Goal: Transaction & Acquisition: Purchase product/service

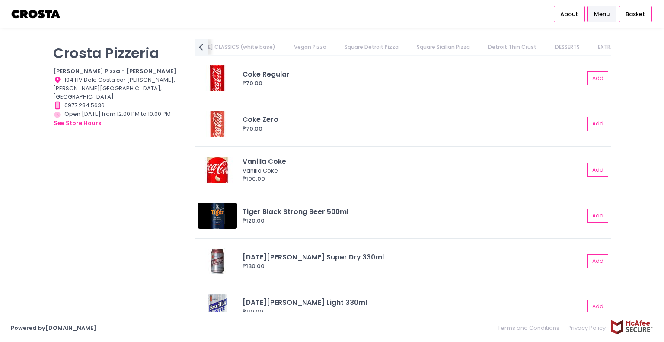
scroll to position [1730, 0]
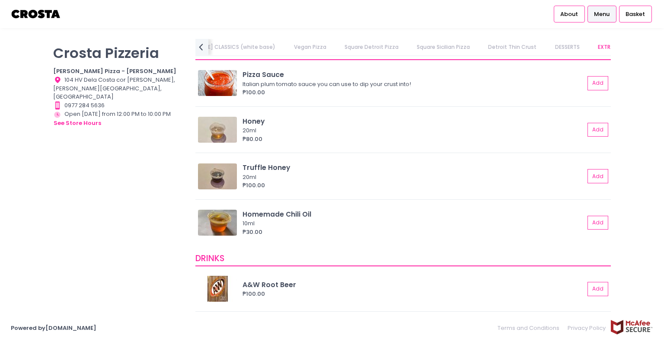
click at [336, 43] on link "Square Detroit Pizza" at bounding box center [371, 47] width 71 height 16
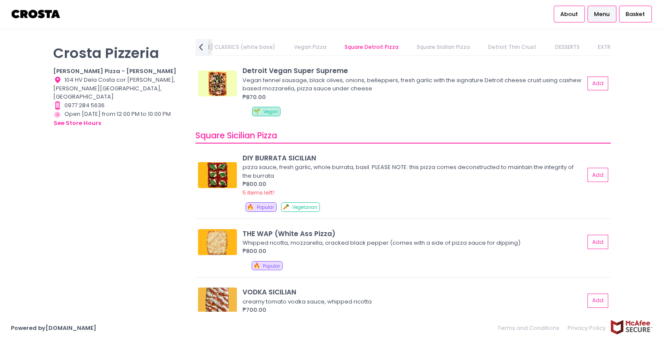
scroll to position [857, 0]
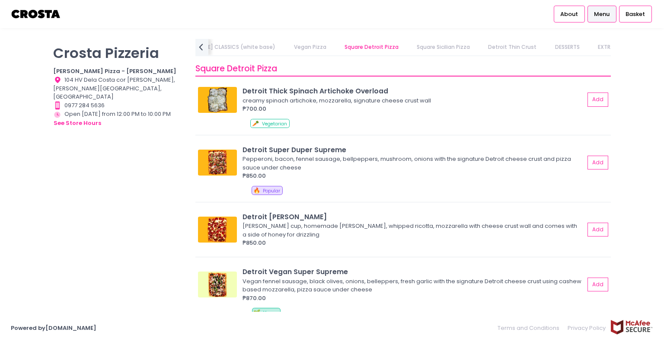
click at [409, 51] on link "Square Sicilian Pizza" at bounding box center [444, 47] width 70 height 16
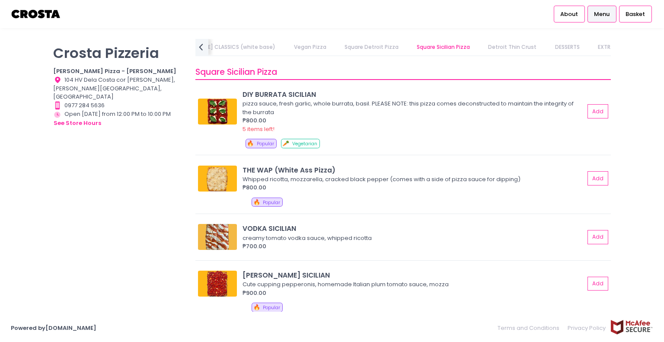
scroll to position [1124, 0]
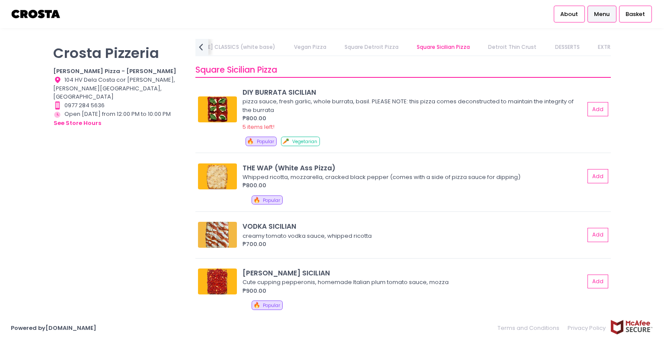
click at [480, 48] on link "Detroit Thin Crust" at bounding box center [512, 47] width 65 height 16
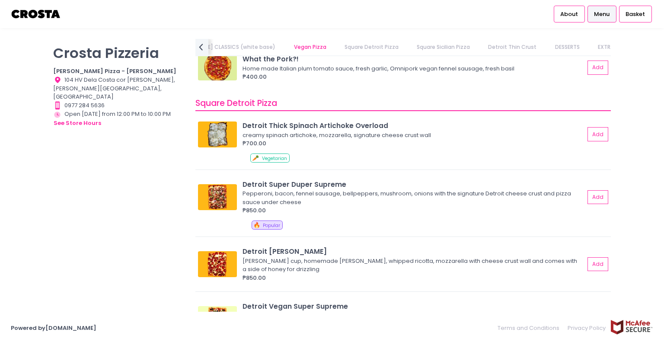
click at [480, 40] on link "Detroit Thin Crust" at bounding box center [512, 47] width 65 height 16
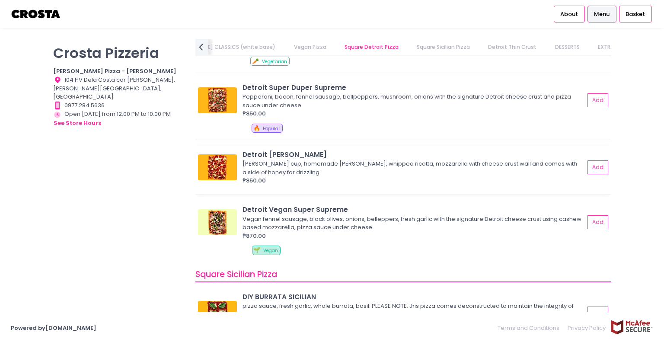
scroll to position [867, 0]
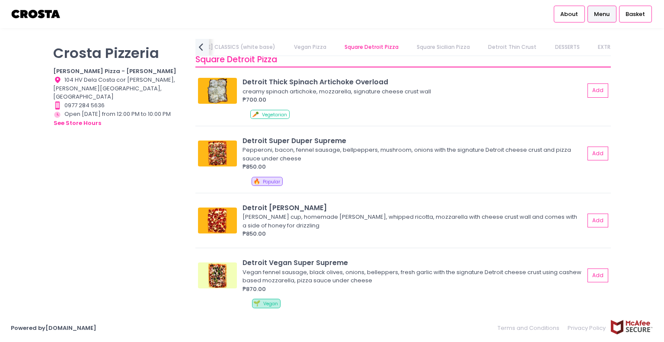
click at [197, 46] on icon "prev Created with Sketch." at bounding box center [201, 47] width 13 height 13
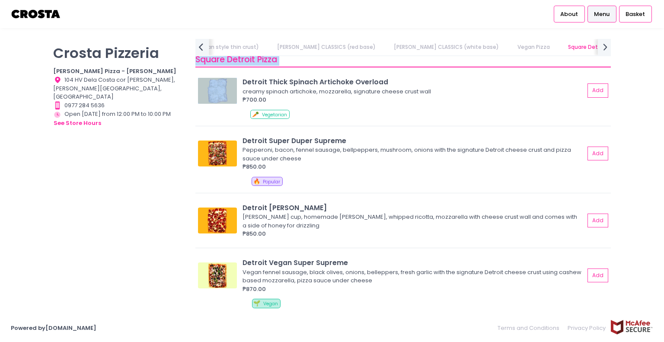
click at [197, 46] on icon "prev Created with Sketch." at bounding box center [201, 47] width 13 height 13
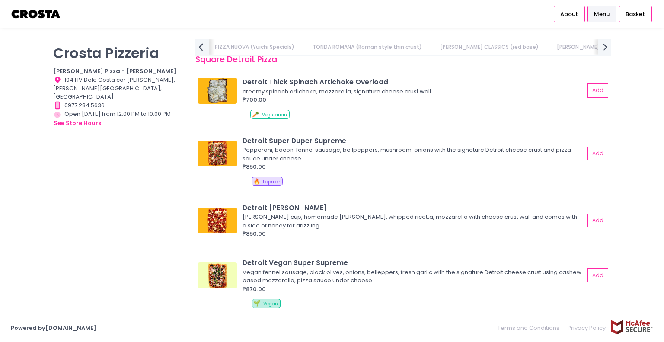
click at [197, 46] on icon "prev Created with Sketch." at bounding box center [201, 47] width 13 height 13
click at [510, 49] on link "[PERSON_NAME] CLASSICS (red base)" at bounding box center [530, 47] width 115 height 16
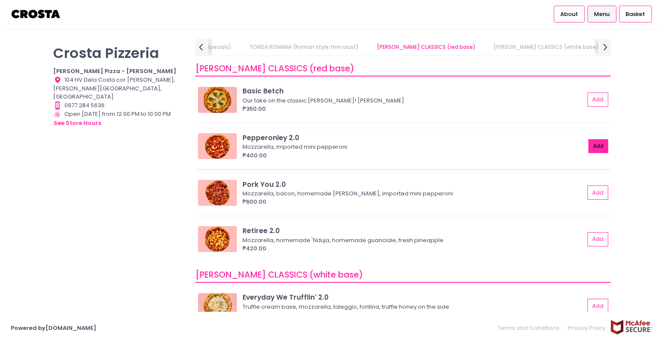
click at [592, 144] on button "Add" at bounding box center [598, 146] width 20 height 14
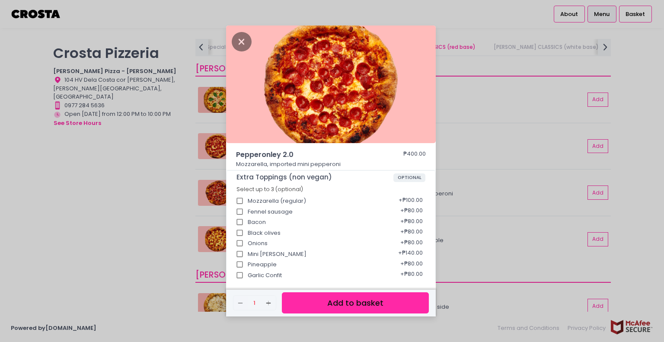
click at [368, 302] on button "Add to basket" at bounding box center [355, 302] width 147 height 21
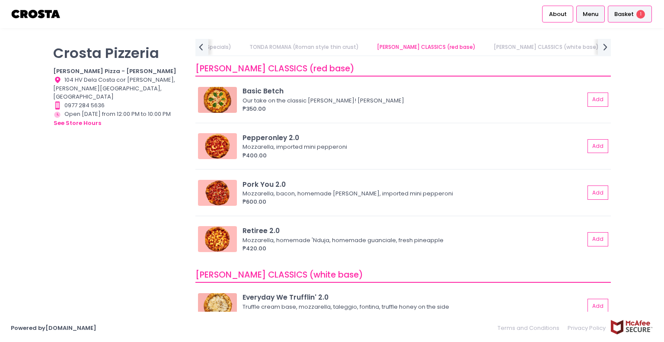
click at [621, 11] on span "Basket" at bounding box center [623, 14] width 19 height 9
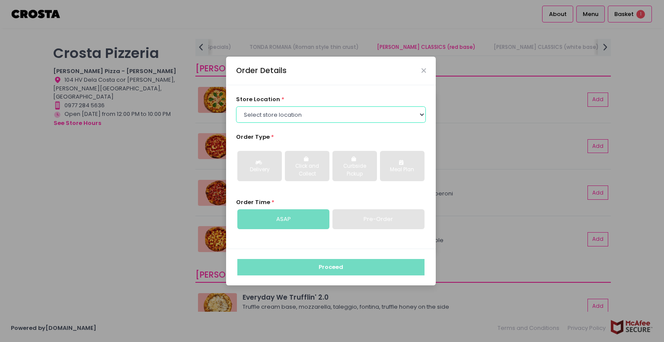
click at [370, 116] on select "Select store location [PERSON_NAME] Pizza - [PERSON_NAME] Pizza - [GEOGRAPHIC_D…" at bounding box center [331, 114] width 190 height 16
select select "5fabb2e53664a8677beaeb89"
click at [236, 106] on select "Select store location [PERSON_NAME] Pizza - [PERSON_NAME] Pizza - [GEOGRAPHIC_D…" at bounding box center [331, 114] width 190 height 16
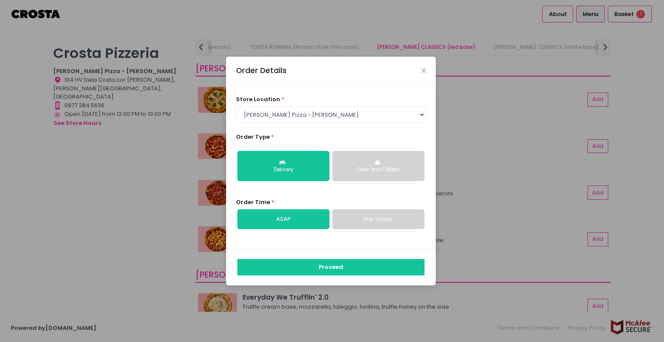
click at [394, 167] on div "Click and Collect" at bounding box center [379, 170] width 80 height 8
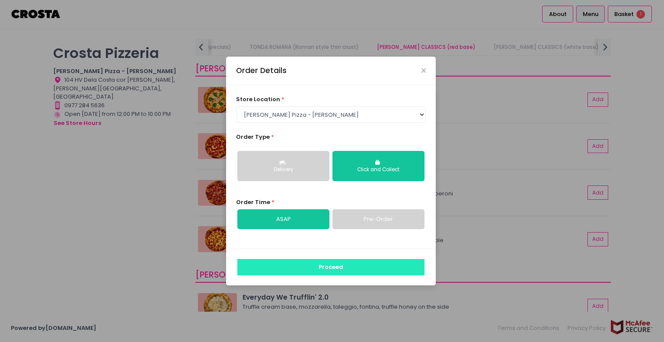
click at [329, 268] on button "Proceed" at bounding box center [330, 267] width 187 height 16
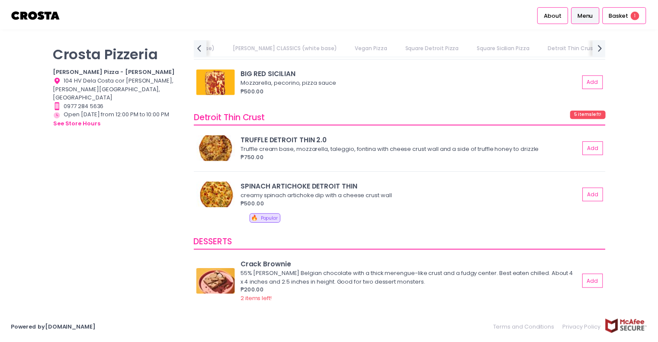
scroll to position [1384, 0]
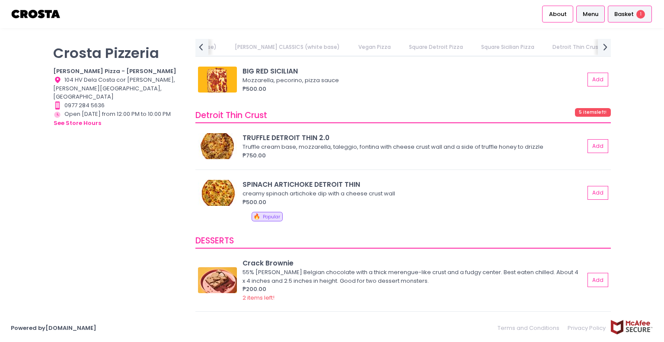
click at [633, 15] on span "Basket" at bounding box center [623, 14] width 19 height 9
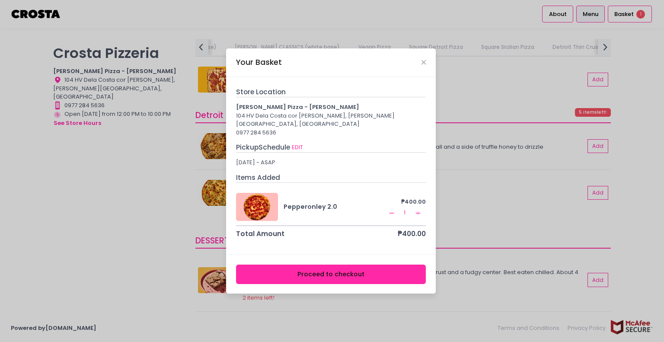
click at [350, 271] on button "Proceed to checkout" at bounding box center [331, 274] width 190 height 19
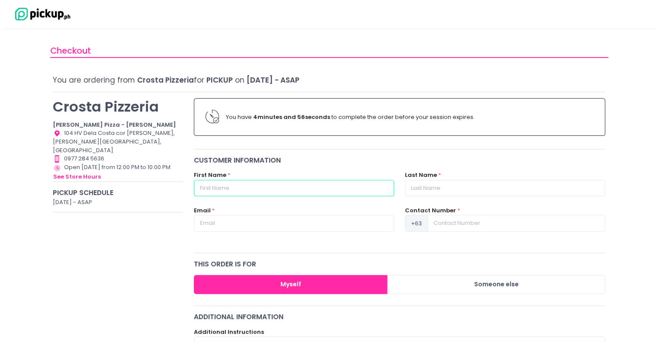
click at [278, 185] on input "text" at bounding box center [294, 188] width 200 height 16
type input "e"
type input "[PERSON_NAME]"
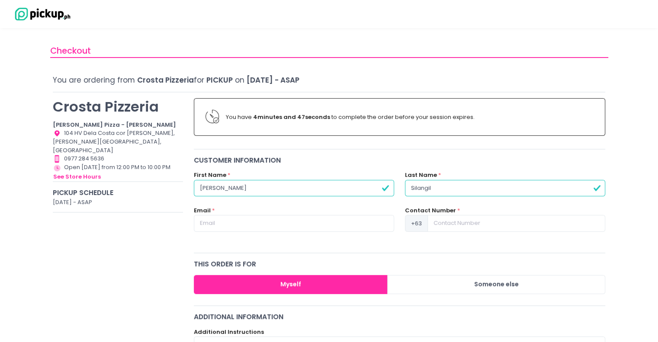
type input "Silangil"
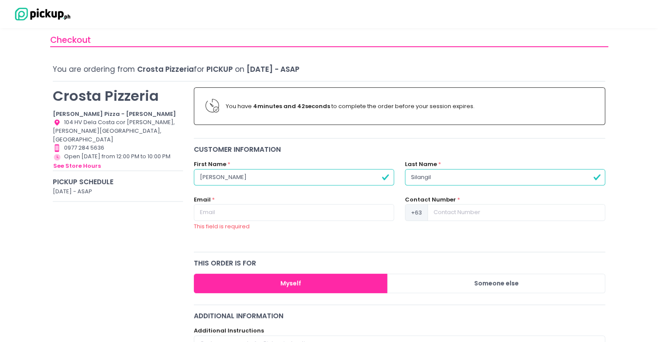
scroll to position [43, 0]
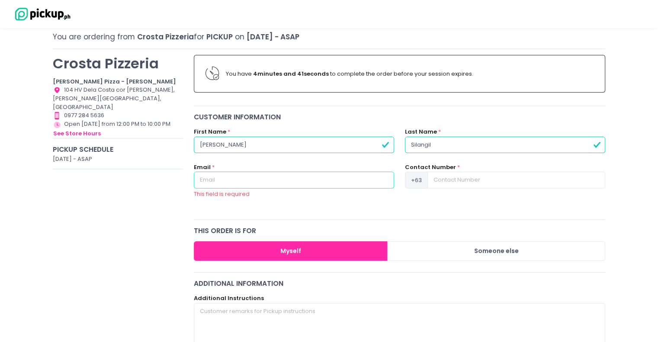
click at [270, 179] on input "text" at bounding box center [294, 180] width 200 height 16
type input "[EMAIL_ADDRESS][DOMAIN_NAME]"
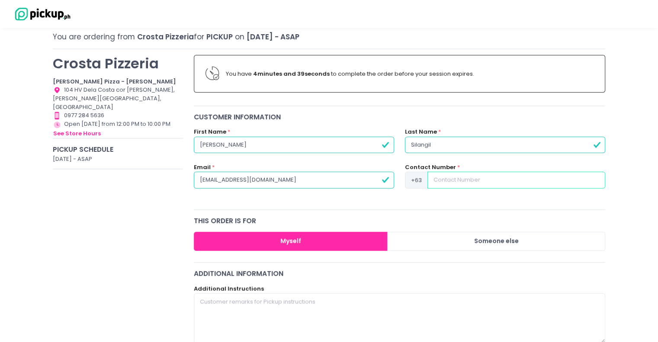
click at [485, 181] on input at bounding box center [516, 180] width 178 height 16
type input "9173019836"
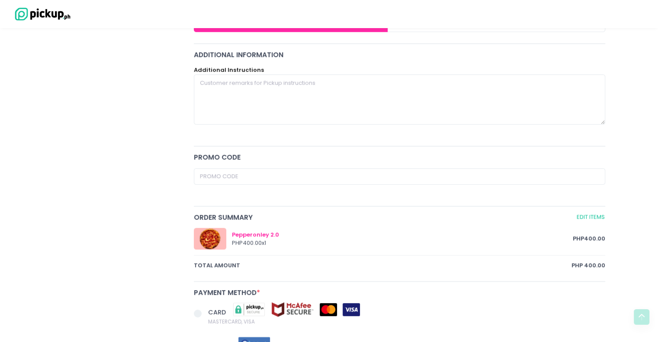
scroll to position [389, 0]
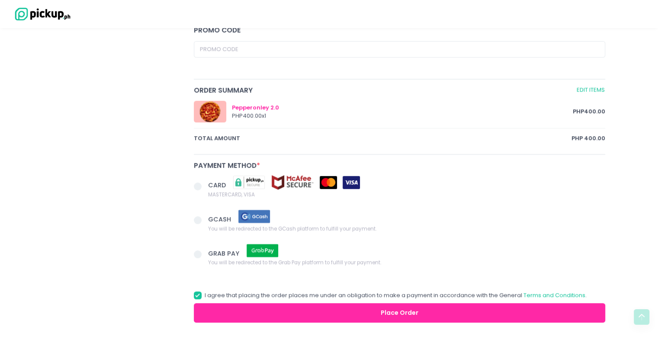
click at [201, 186] on span at bounding box center [201, 187] width 15 height 12
click at [205, 186] on input "CARD MASTERCARD, VISA" at bounding box center [208, 185] width 6 height 6
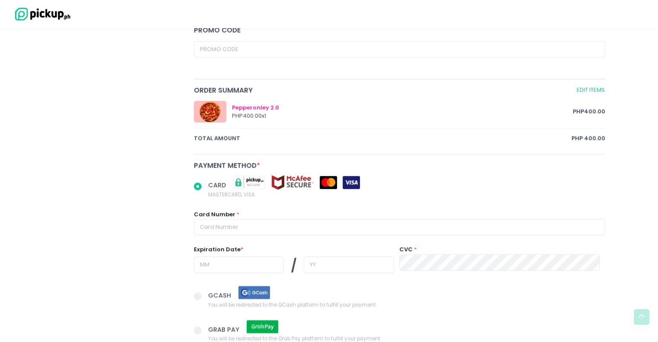
scroll to position [476, 0]
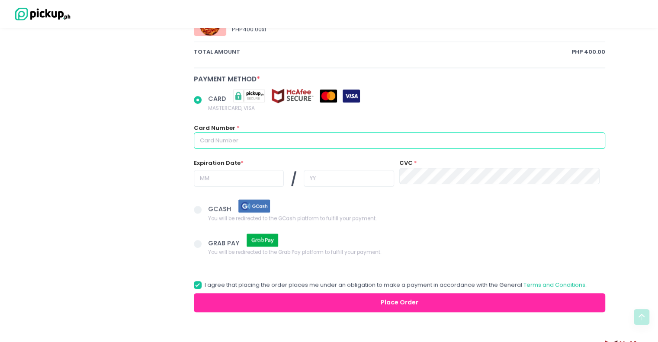
click at [336, 141] on input "text" at bounding box center [400, 140] width 412 height 16
radio input "true"
type input "5"
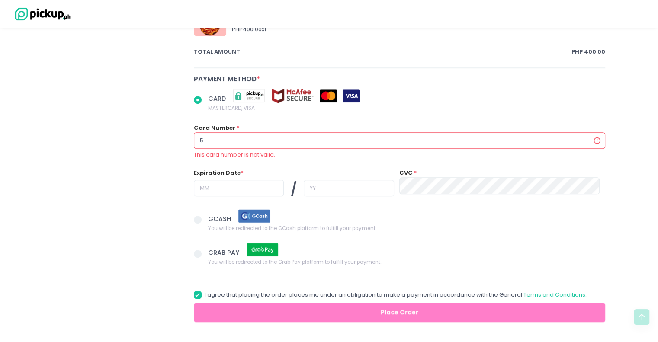
radio input "true"
type input "54"
radio input "true"
type input "545"
radio input "true"
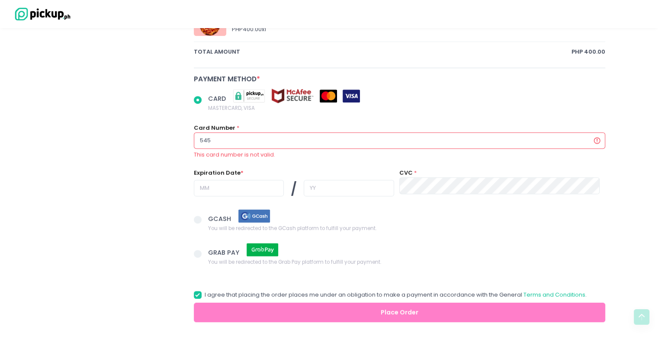
type input "5455"
radio input "true"
type input "54551"
radio input "true"
type input "545512"
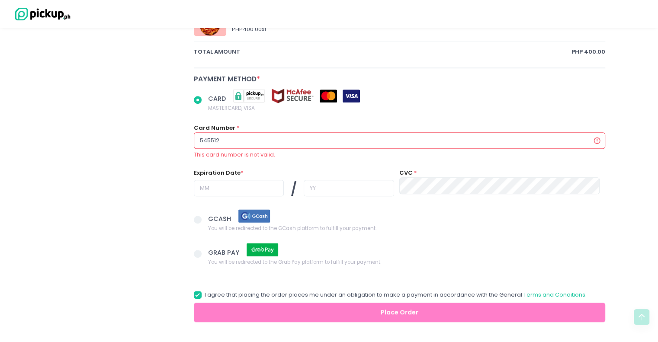
radio input "true"
type input "5455126"
radio input "true"
type input "54551262"
radio input "true"
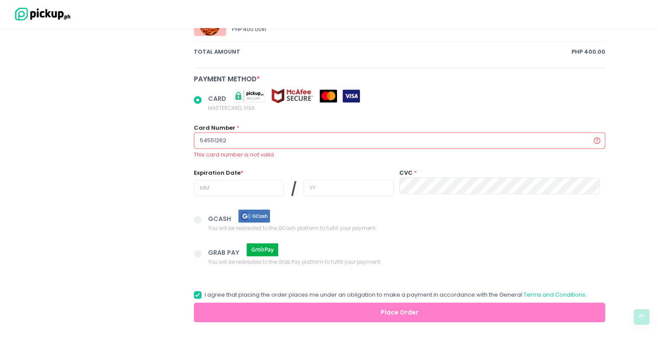
type input "545512621"
radio input "true"
type input "5455126215"
radio input "true"
type input "54551262158"
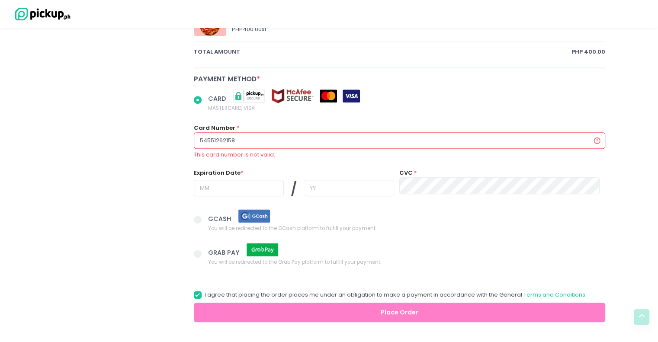
radio input "true"
type input "5455126215"
radio input "true"
type input "545512621"
radio input "true"
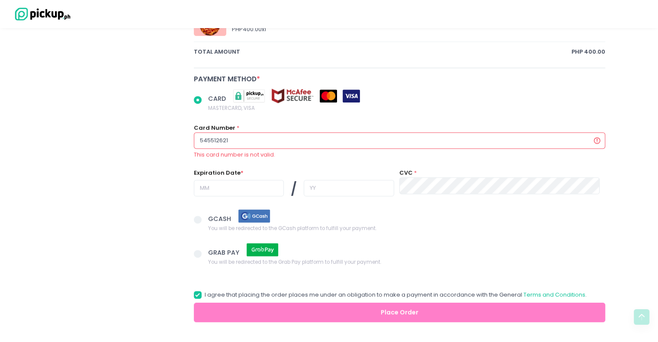
type input "54551262"
radio input "true"
type input "5455126"
radio input "true"
type input "545512"
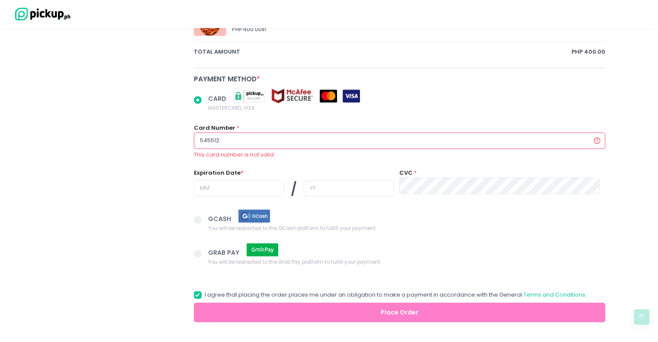
radio input "true"
type input "54551"
radio input "true"
type input "5455"
radio input "true"
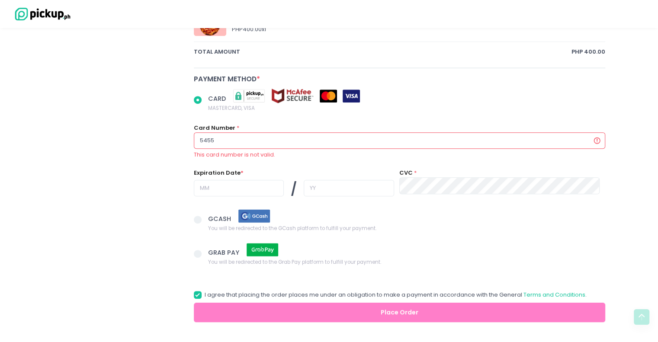
type input "545"
radio input "true"
type input "54"
radio input "true"
type input "5"
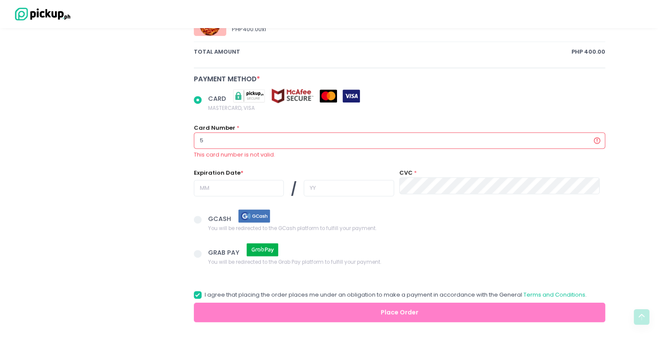
radio input "true"
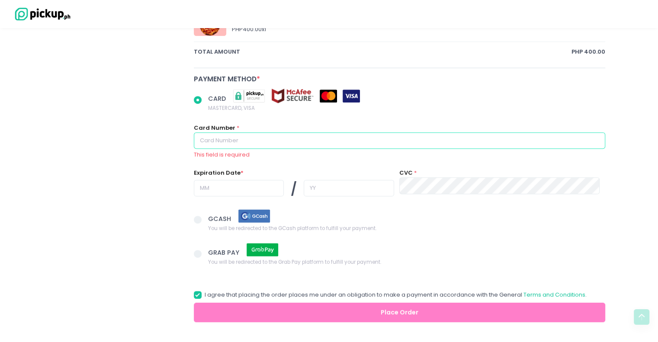
radio input "true"
type input "5"
radio input "true"
type input "54"
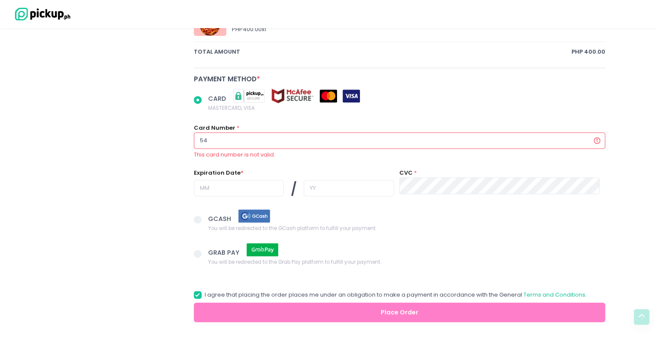
radio input "true"
type input "545"
radio input "true"
type input "5455"
radio input "true"
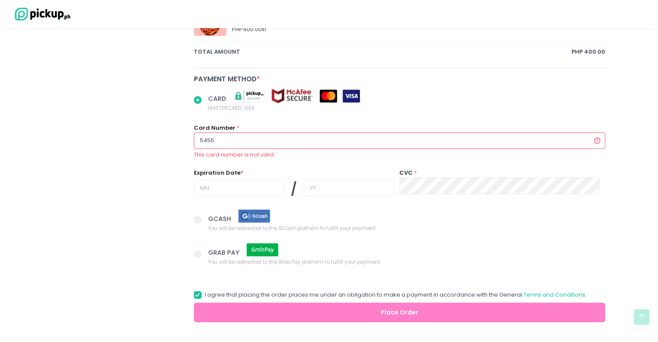
type input "545"
radio input "true"
type input "54"
radio input "true"
type input "5"
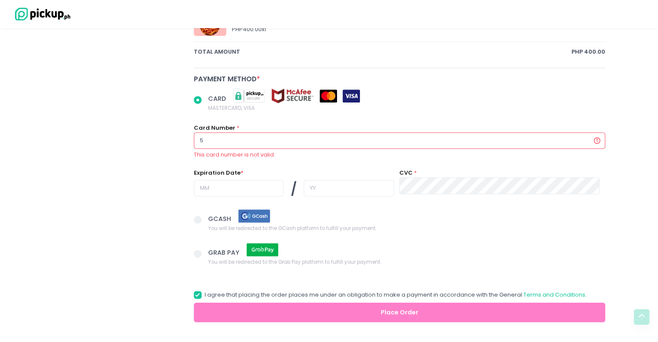
radio input "true"
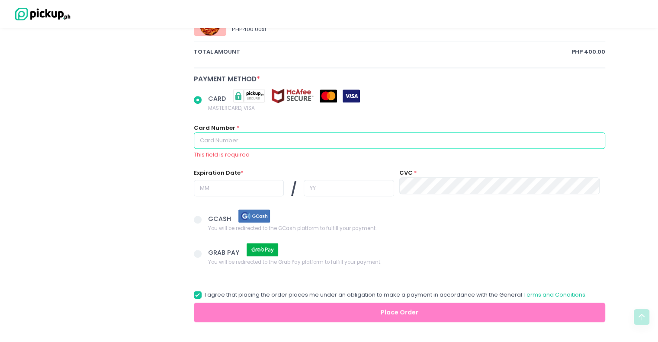
radio input "true"
type input "5"
radio input "true"
type input "54"
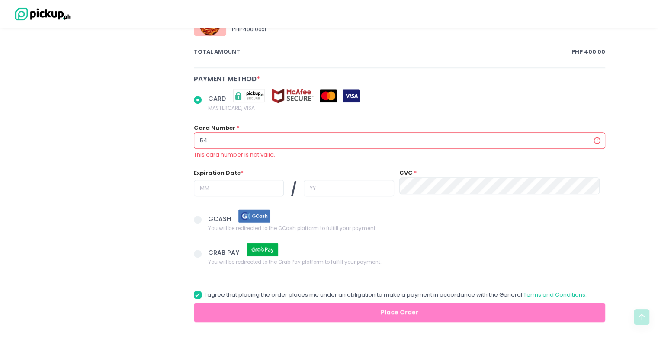
radio input "true"
type input "545"
radio input "true"
type input "5455"
radio input "true"
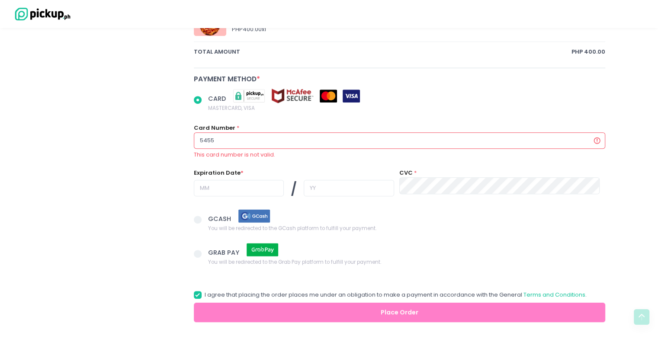
type input "54551"
radio input "true"
type input "545512"
radio input "true"
type input "5455126"
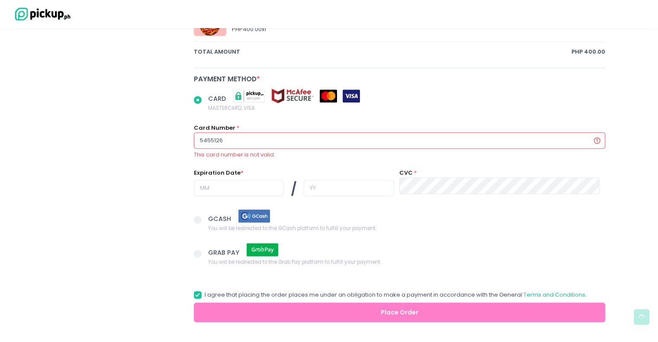
radio input "true"
type input "54551262"
radio input "true"
type input "545512621"
radio input "true"
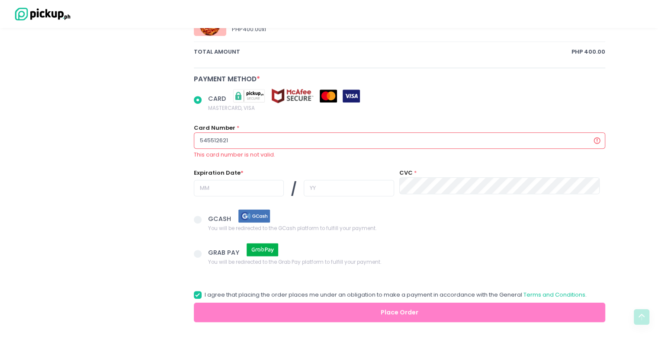
type input "5455126215"
radio input "true"
type input "54551262158"
radio input "true"
type input "545512621584"
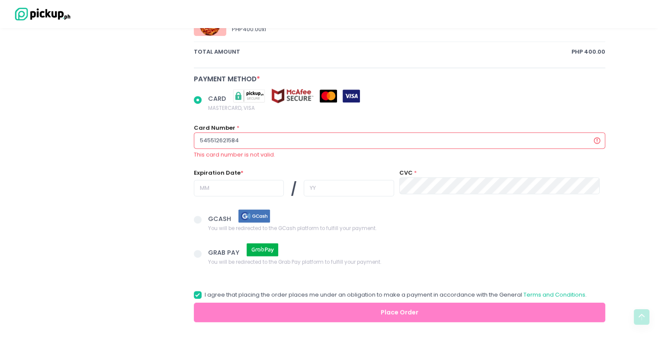
radio input "true"
type input "5455126215844"
radio input "true"
type input "54551262158445"
radio input "true"
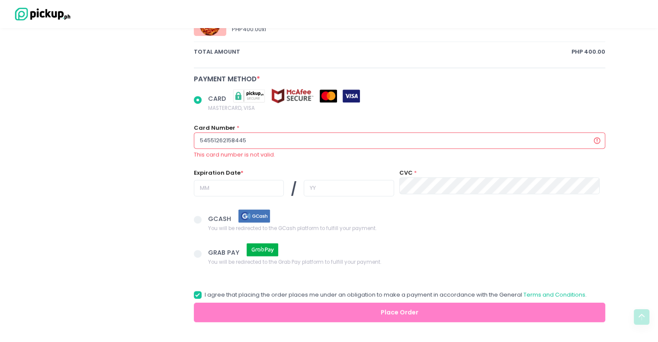
type input "545512621584450"
radio input "true"
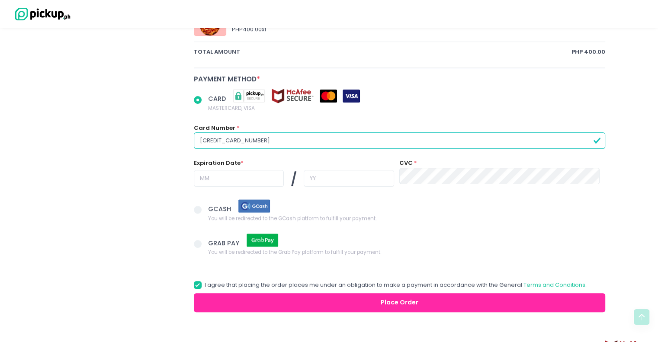
type input "[CREDIT_CARD_NUMBER]"
click at [238, 173] on input "text" at bounding box center [239, 178] width 90 height 16
radio input "true"
type input "3"
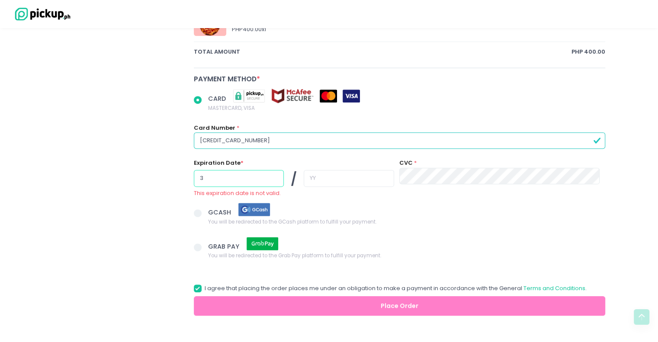
radio input "true"
type input "38"
radio input "true"
type input "3"
radio input "true"
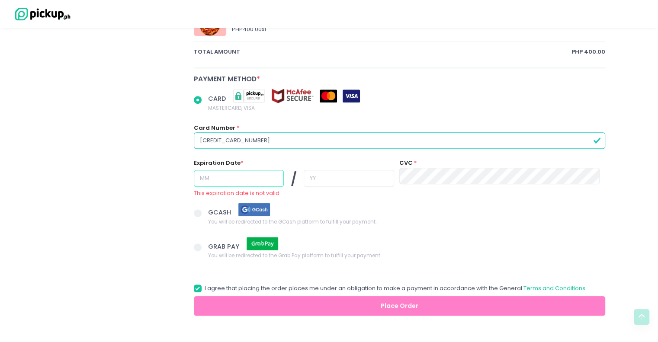
radio input "true"
type input "1"
radio input "true"
type input "11"
radio input "true"
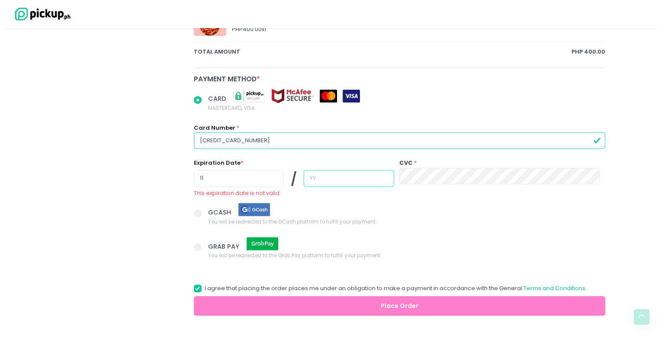
type input "2"
radio input "true"
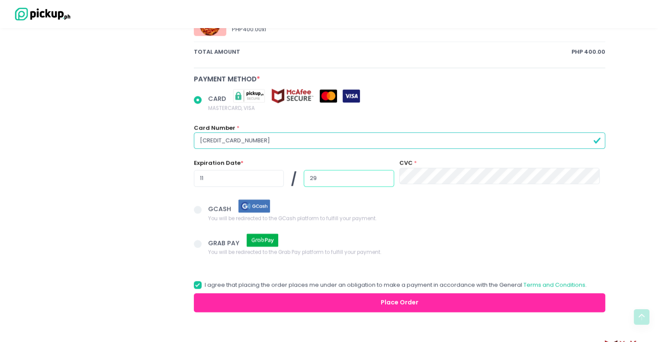
type input "29"
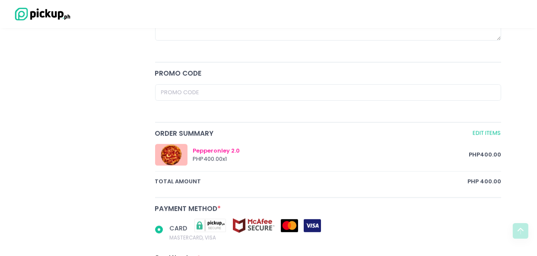
scroll to position [588, 0]
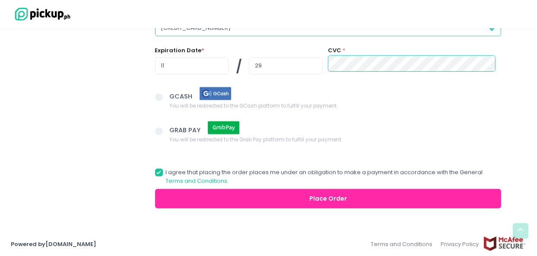
click at [294, 200] on button "Place Order" at bounding box center [328, 198] width 347 height 19
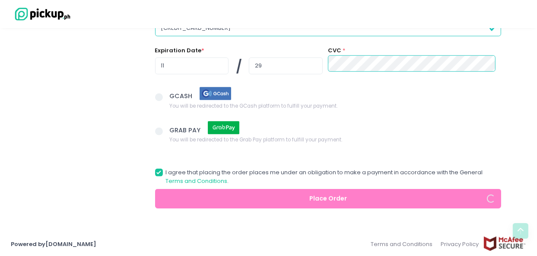
radio input "true"
